Goal: Task Accomplishment & Management: Manage account settings

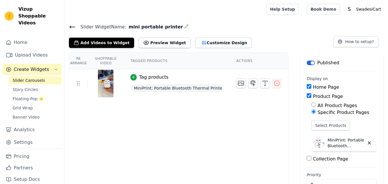
scroll to position [17, 0]
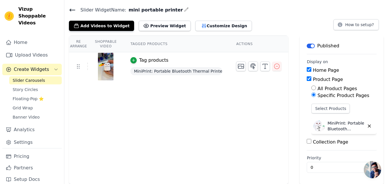
click at [70, 9] on icon at bounding box center [72, 10] width 5 height 2
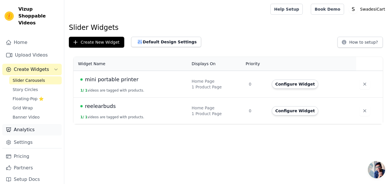
click at [38, 127] on link "Analytics" at bounding box center [31, 129] width 59 height 11
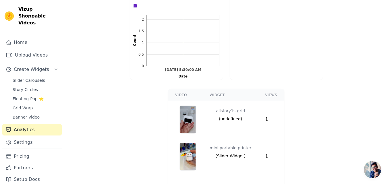
scroll to position [180, 0]
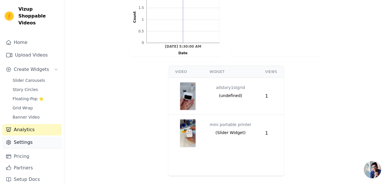
click at [36, 137] on link "Settings" at bounding box center [31, 142] width 59 height 11
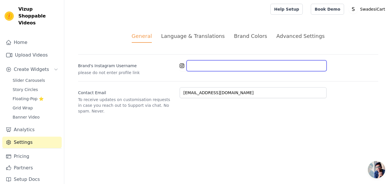
click at [224, 67] on input "Brand's Instagram Username" at bounding box center [257, 65] width 140 height 11
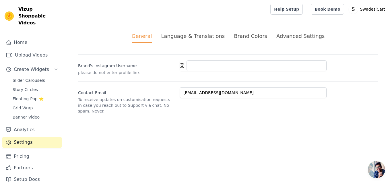
click at [254, 120] on div "General Language & Translations Brand Colors Advanced Settings unsaved changes …" at bounding box center [228, 72] width 328 height 109
click at [50, 37] on link "Home" at bounding box center [31, 42] width 59 height 11
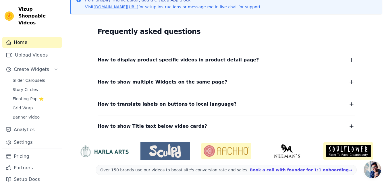
scroll to position [138, 0]
